Goal: Information Seeking & Learning: Learn about a topic

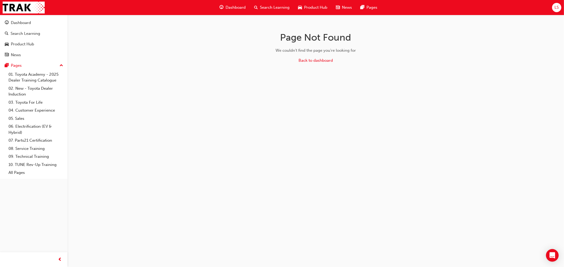
click at [315, 7] on span "Product Hub" at bounding box center [315, 7] width 23 height 6
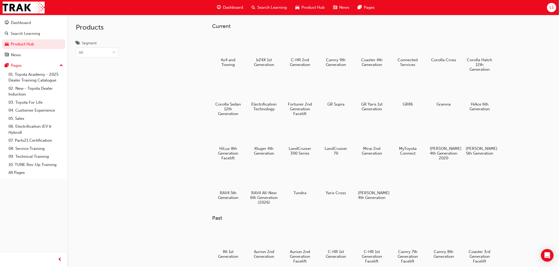
click at [277, 4] on span "Search Learning" at bounding box center [273, 7] width 30 height 6
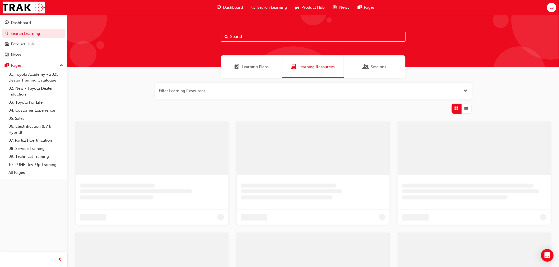
click at [266, 37] on input "text" at bounding box center [313, 37] width 185 height 10
type input "f"
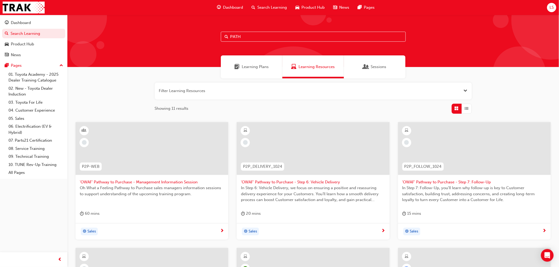
drag, startPoint x: 246, startPoint y: 33, endPoint x: 169, endPoint y: 23, distance: 78.5
click at [169, 23] on div "PATH" at bounding box center [313, 41] width 492 height 52
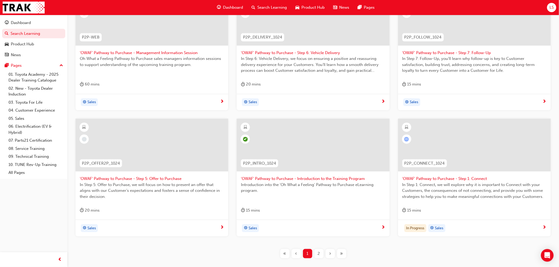
scroll to position [147, 0]
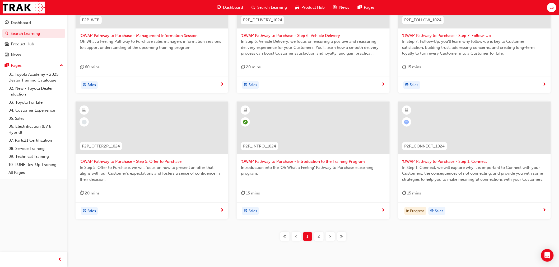
type input "OWAF"
click at [320, 239] on div "2" at bounding box center [318, 236] width 9 height 9
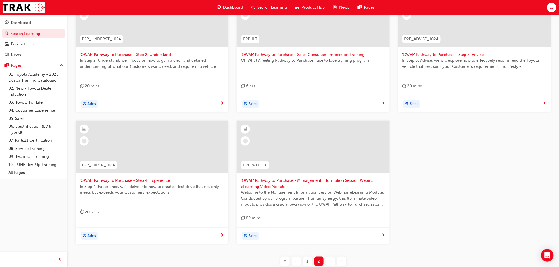
scroll to position [117, 0]
